Goal: Check status: Check status

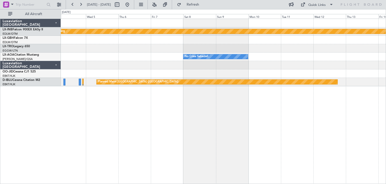
drag, startPoint x: 147, startPoint y: 6, endPoint x: 145, endPoint y: 9, distance: 3.5
click at [131, 6] on button at bounding box center [127, 5] width 8 height 8
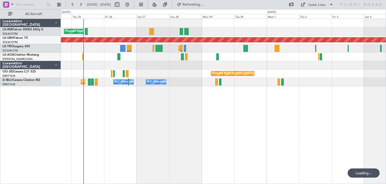
click at [174, 117] on div "Planned Maint [GEOGRAPHIC_DATA] ([GEOGRAPHIC_DATA]) Planned Maint Nurnberg Plan…" at bounding box center [223, 102] width 325 height 166
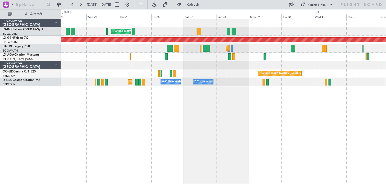
click at [230, 126] on div "Planned Maint [GEOGRAPHIC_DATA] ([GEOGRAPHIC_DATA]) Planned Maint Nurnberg Plan…" at bounding box center [223, 102] width 325 height 166
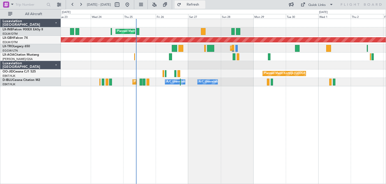
click at [204, 6] on span "Refresh" at bounding box center [192, 5] width 21 height 4
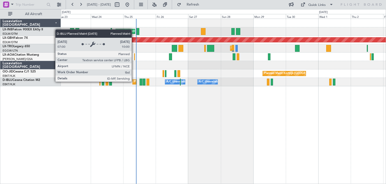
click at [134, 82] on div "Planned Maint Nice ([GEOGRAPHIC_DATA])" at bounding box center [162, 82] width 57 height 8
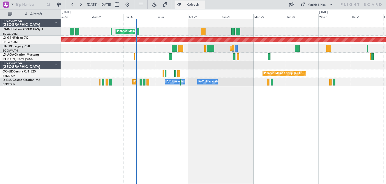
click at [204, 3] on span "Refresh" at bounding box center [192, 5] width 21 height 4
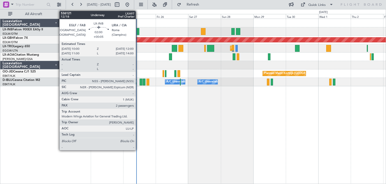
click at [138, 33] on div at bounding box center [138, 31] width 3 height 7
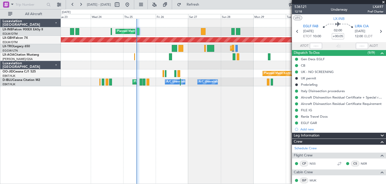
click at [384, 2] on span at bounding box center [383, 2] width 5 height 5
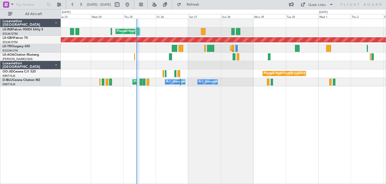
type input "0"
click at [203, 2] on button "Refresh" at bounding box center [190, 5] width 31 height 8
click at [131, 6] on button at bounding box center [127, 5] width 8 height 8
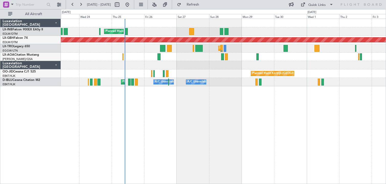
click at [178, 142] on div "Planned Maint [GEOGRAPHIC_DATA] ([GEOGRAPHIC_DATA]) Planned Maint Nurnberg Plan…" at bounding box center [223, 102] width 325 height 166
